Goal: Information Seeking & Learning: Learn about a topic

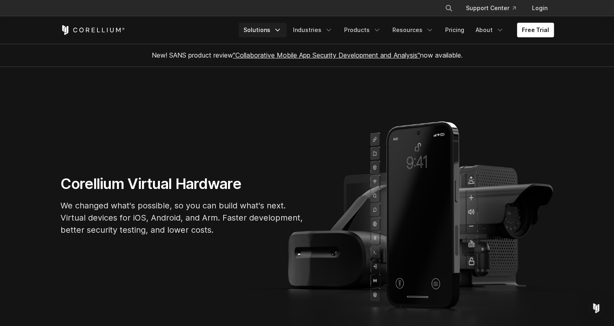
click at [282, 32] on icon "Navigation Menu" at bounding box center [277, 30] width 8 height 8
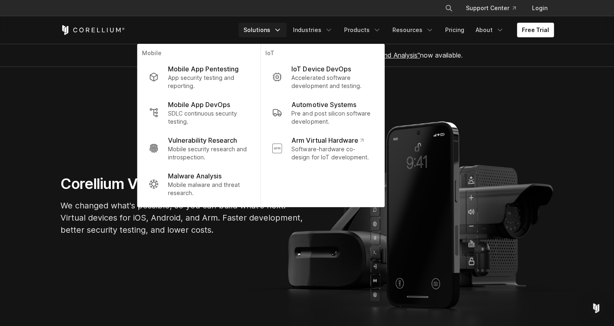
click at [282, 32] on icon "Navigation Menu" at bounding box center [277, 30] width 8 height 8
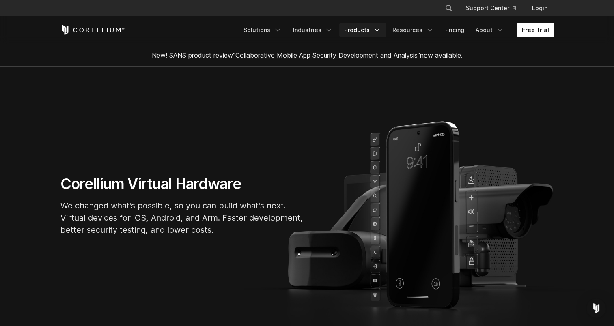
click at [358, 34] on link "Products" at bounding box center [362, 30] width 47 height 15
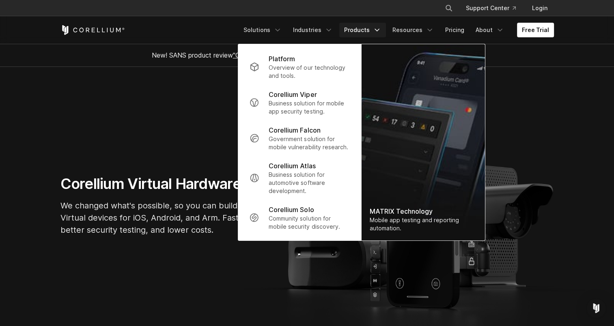
click at [364, 15] on div "× Search our site... Support Center Login" at bounding box center [306, 8] width 493 height 15
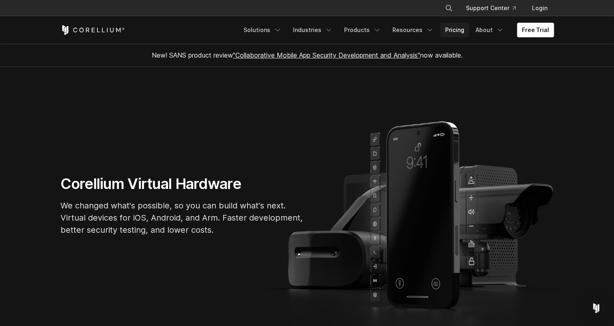
click at [459, 30] on link "Pricing" at bounding box center [454, 30] width 29 height 15
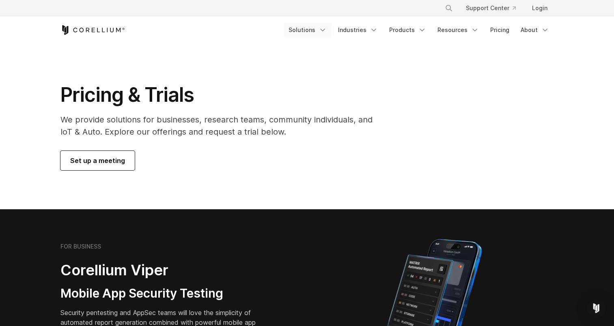
click at [314, 26] on link "Solutions" at bounding box center [308, 30] width 48 height 15
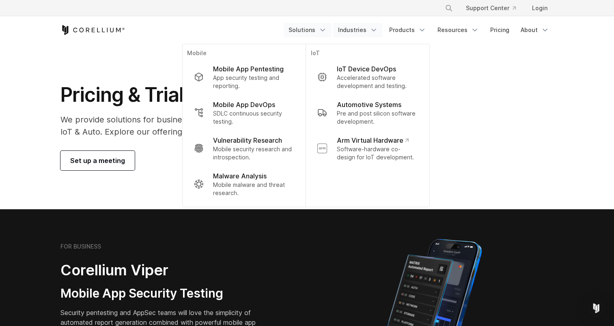
click at [352, 23] on link "Industries" at bounding box center [357, 30] width 49 height 15
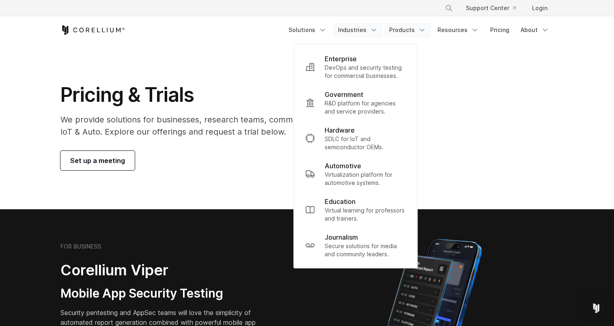
click at [406, 30] on link "Products" at bounding box center [407, 30] width 47 height 15
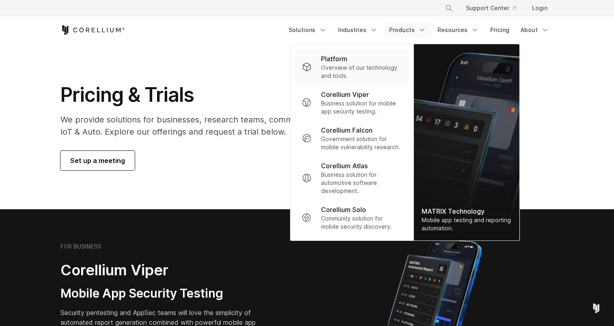
click at [359, 74] on p "Overview of our technology and tools." at bounding box center [361, 72] width 81 height 16
